Goal: Information Seeking & Learning: Understand process/instructions

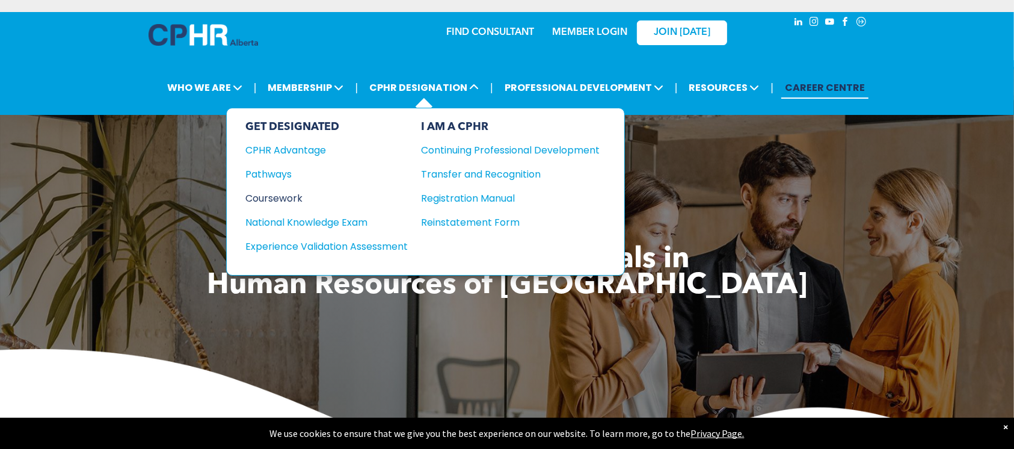
click at [292, 191] on div "Coursework" at bounding box center [319, 198] width 146 height 15
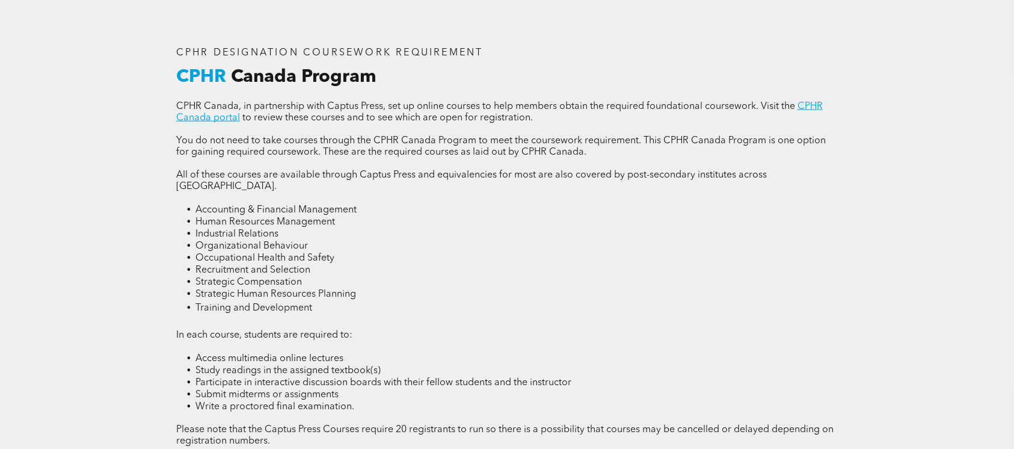
scroll to position [1684, 0]
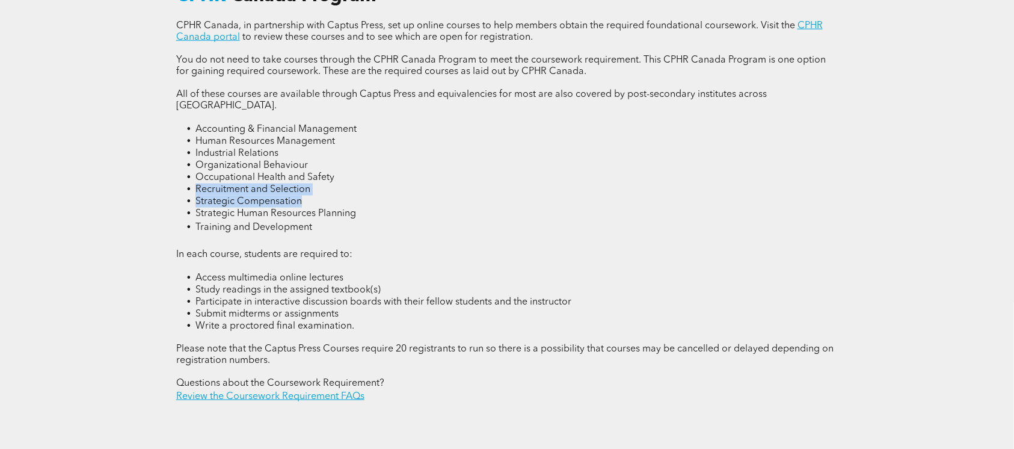
drag, startPoint x: 299, startPoint y: 164, endPoint x: 183, endPoint y: 151, distance: 116.8
click at [183, 151] on ul "Accounting & Financial Management Human Resources Management Industrial Relatio…" at bounding box center [507, 178] width 662 height 111
click at [346, 123] on li "Accounting & Financial Management" at bounding box center [516, 129] width 643 height 12
click at [303, 368] on div "CPHR DESIGNATION COURSEWORK REQUIREMENT CPHR Canada Program CPHR Canada, in par…" at bounding box center [507, 185] width 681 height 456
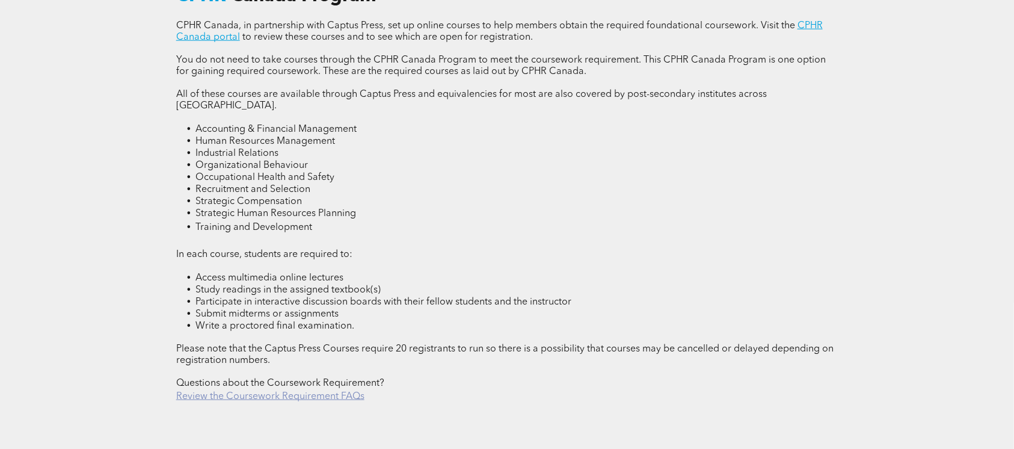
click at [312, 391] on link "Review the Coursework Requirement FAQs" at bounding box center [270, 396] width 188 height 10
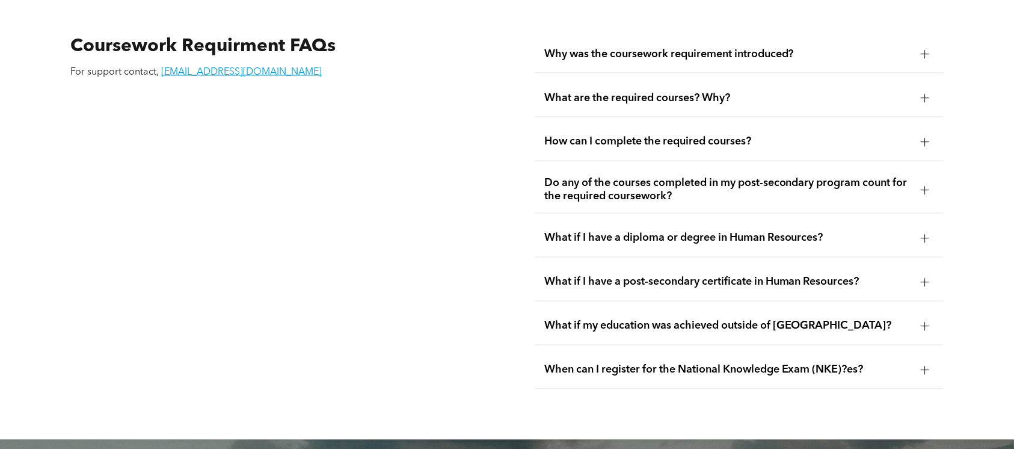
scroll to position [2178, 0]
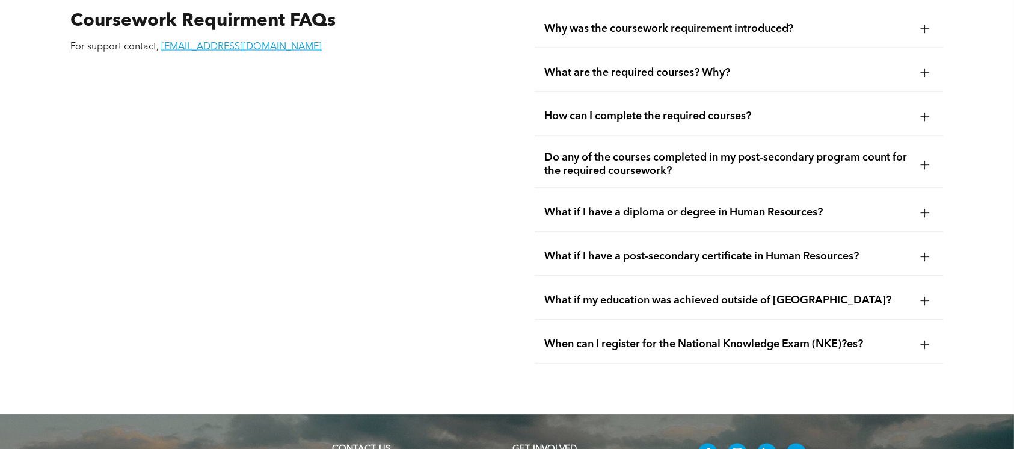
click at [922, 161] on div at bounding box center [925, 165] width 8 height 8
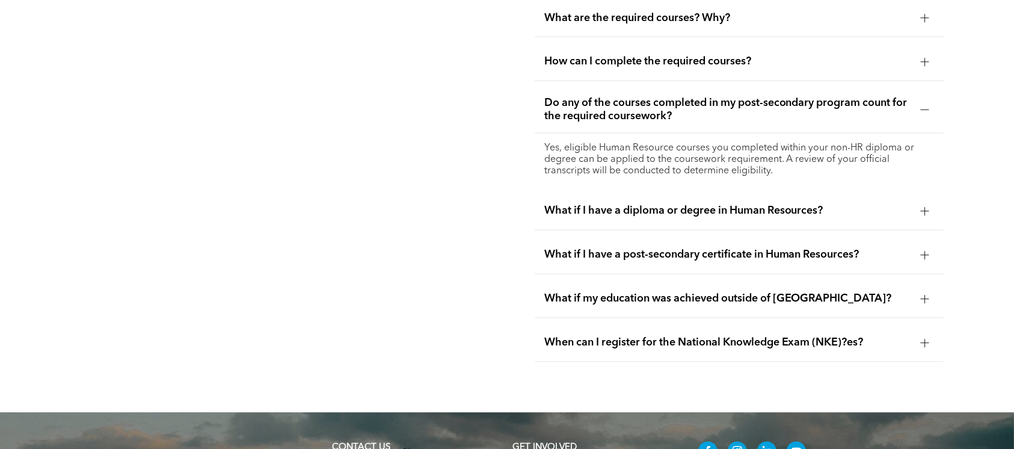
scroll to position [2258, 0]
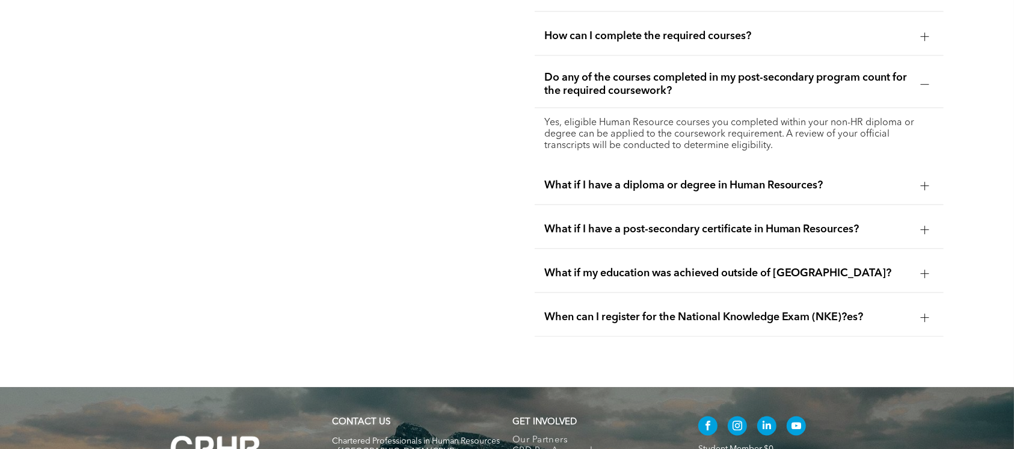
click at [919, 177] on div at bounding box center [925, 186] width 18 height 18
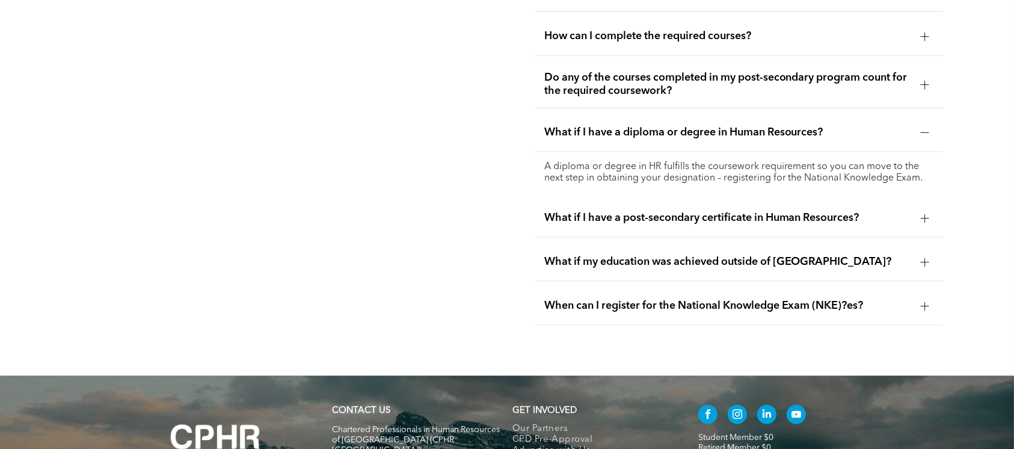
click at [922, 124] on div at bounding box center [925, 133] width 18 height 18
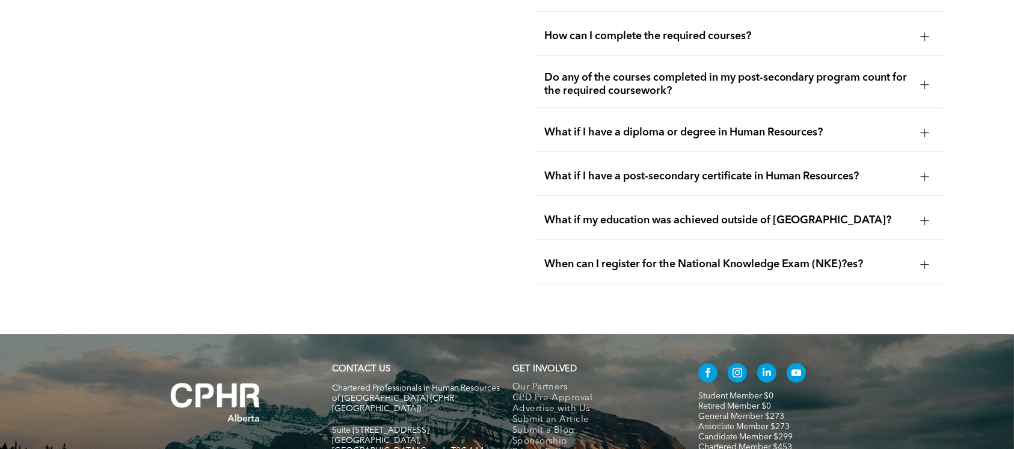
click at [929, 158] on div "What if I have a post-secondary certificate in Human Resources?" at bounding box center [739, 177] width 409 height 38
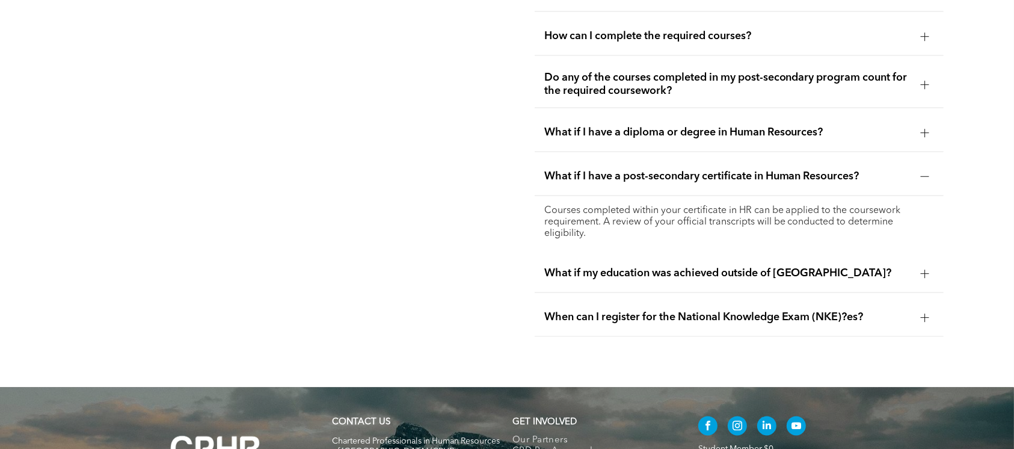
click at [929, 158] on div "What if I have a post-secondary certificate in Human Resources?" at bounding box center [739, 177] width 409 height 38
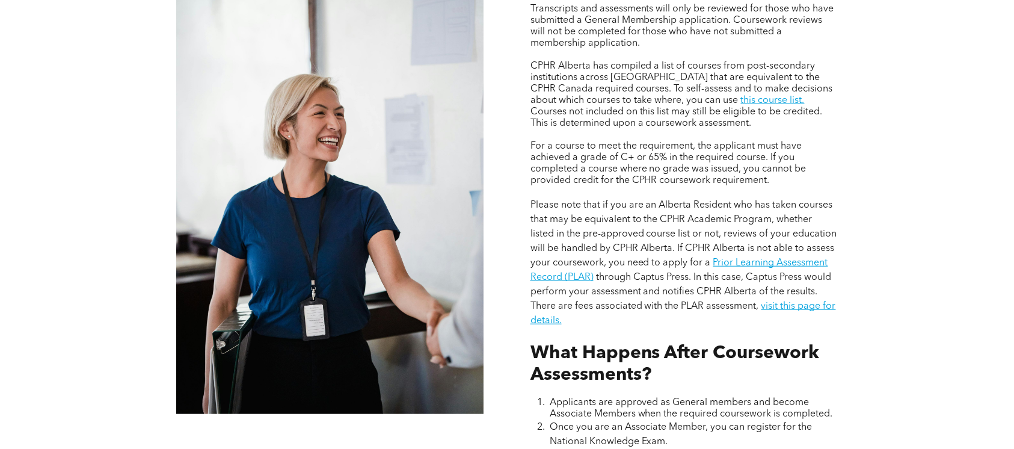
scroll to position [975, 0]
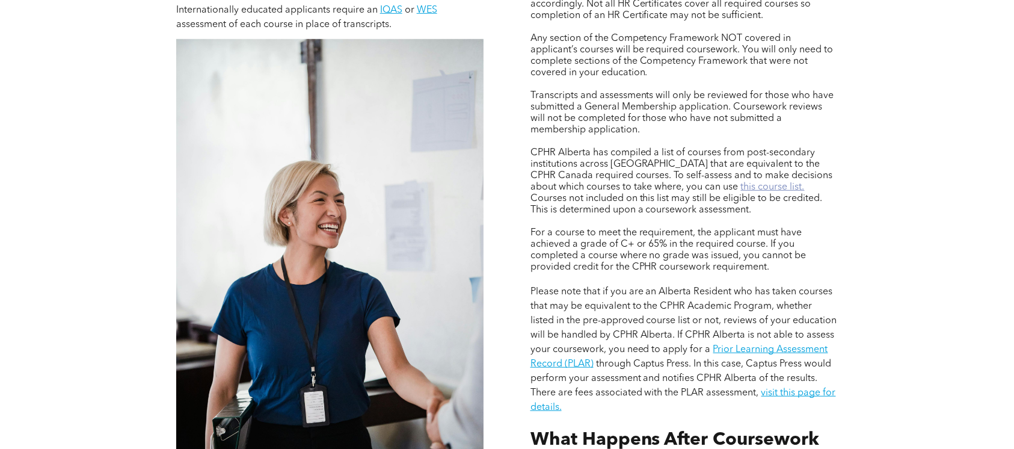
click at [741, 182] on link "this course list." at bounding box center [773, 187] width 64 height 10
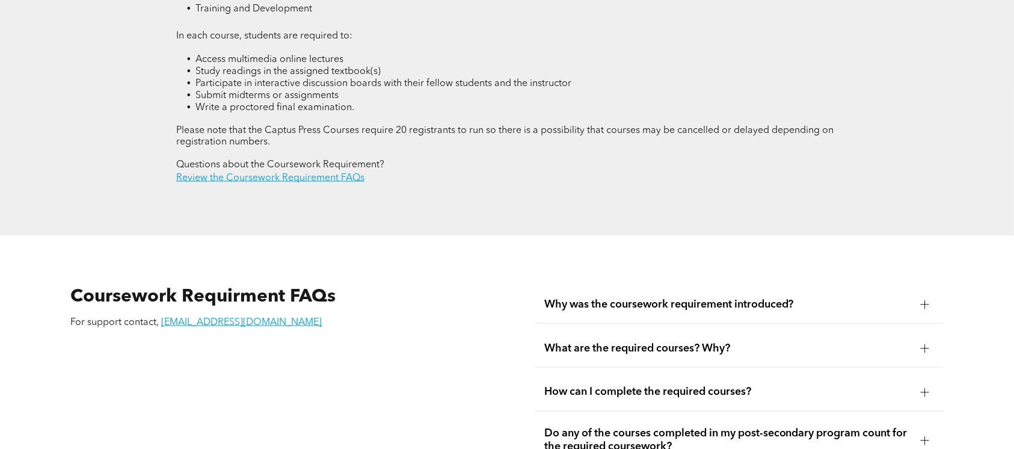
scroll to position [2098, 0]
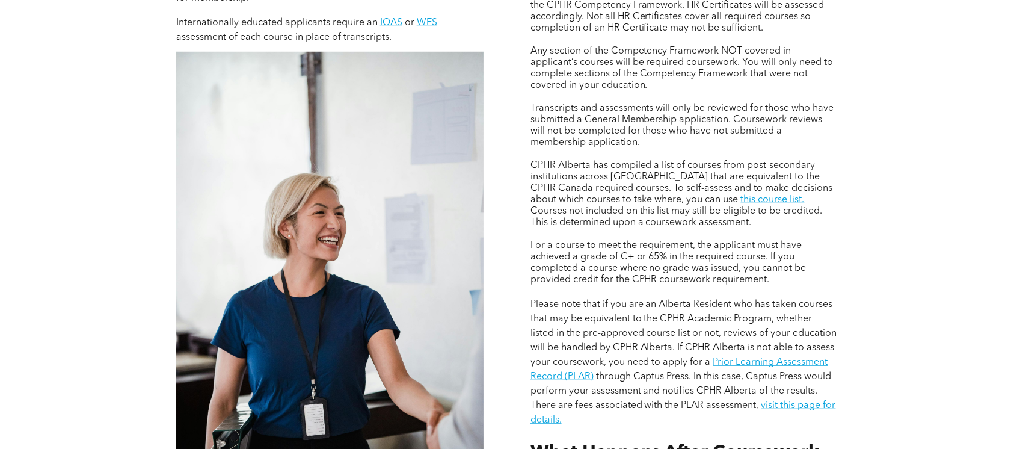
scroll to position [1042, 0]
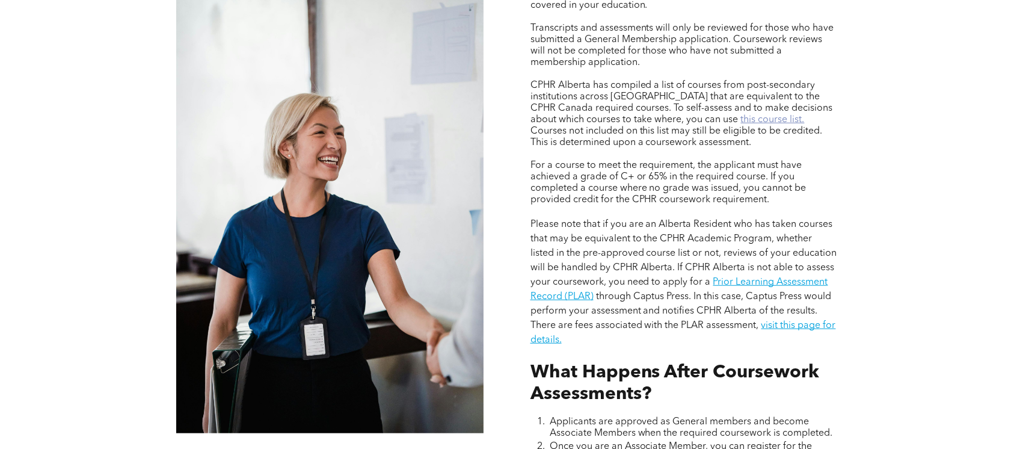
click at [741, 115] on link "this course list." at bounding box center [773, 120] width 64 height 10
